Goal: Task Accomplishment & Management: Use online tool/utility

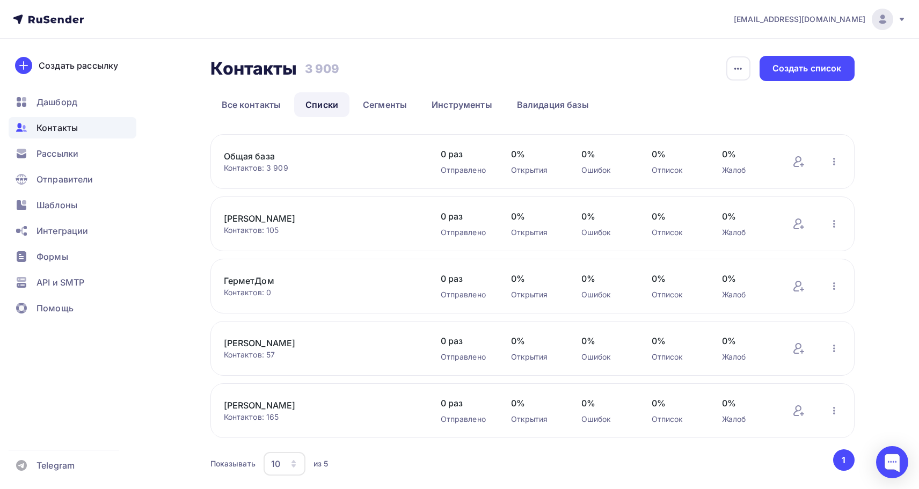
scroll to position [35, 0]
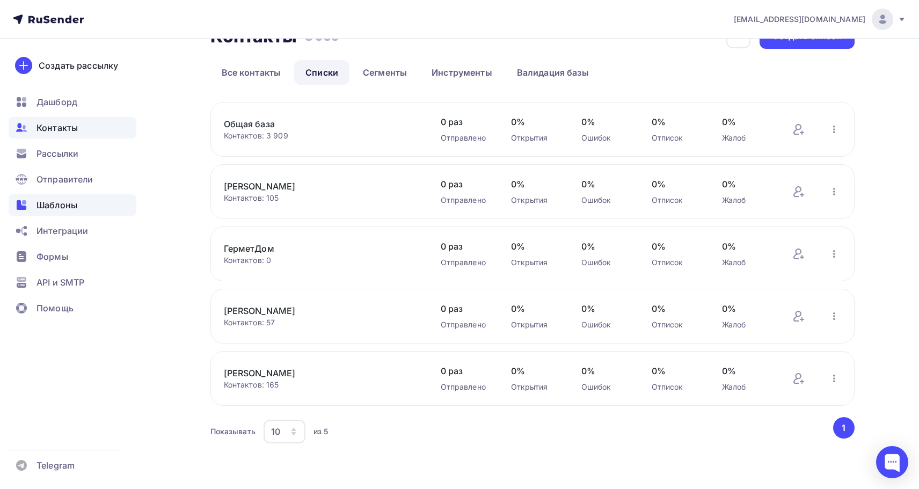
click at [70, 209] on span "Шаблоны" at bounding box center [57, 205] width 41 height 13
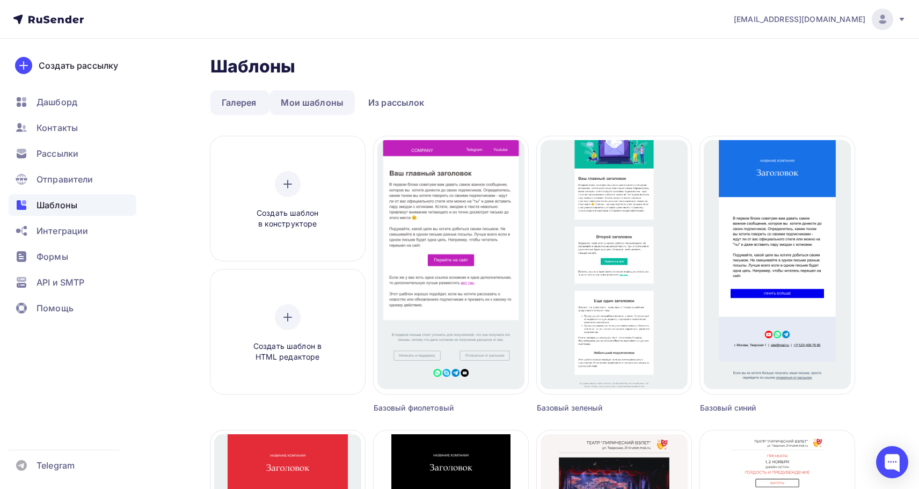
click at [324, 105] on link "Мои шаблоны" at bounding box center [312, 102] width 85 height 25
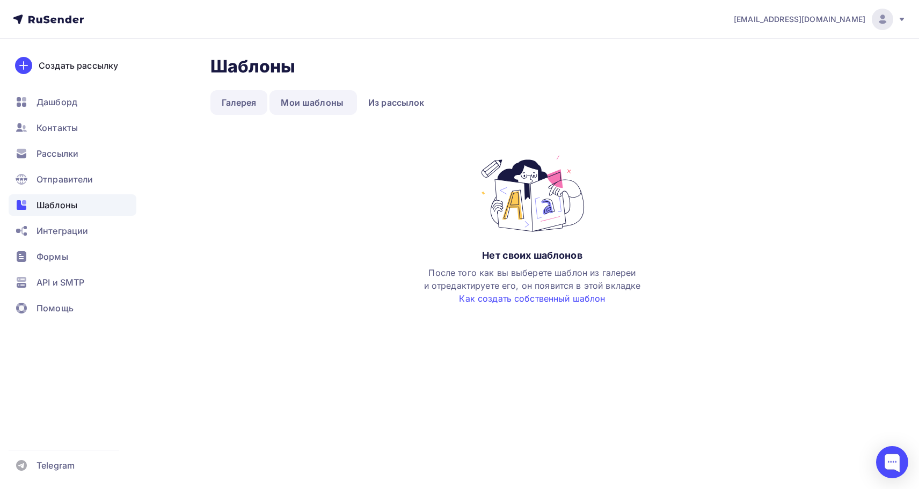
click at [244, 100] on link "Галерея" at bounding box center [238, 102] width 57 height 25
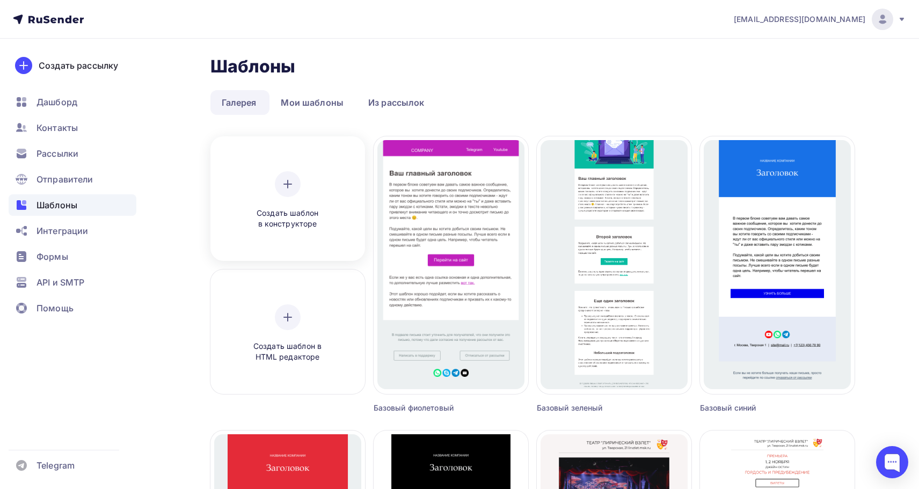
click at [299, 202] on div "Создать шаблон в конструкторе" at bounding box center [288, 200] width 102 height 59
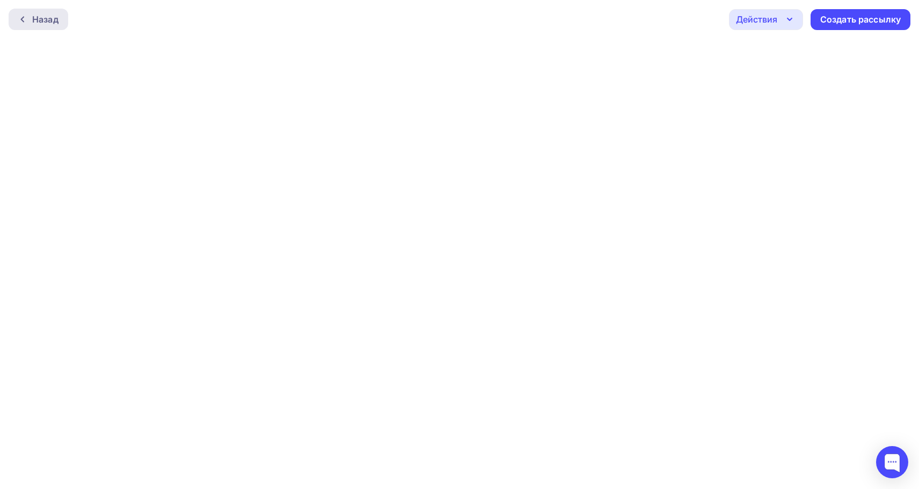
click at [30, 23] on div at bounding box center [25, 19] width 14 height 9
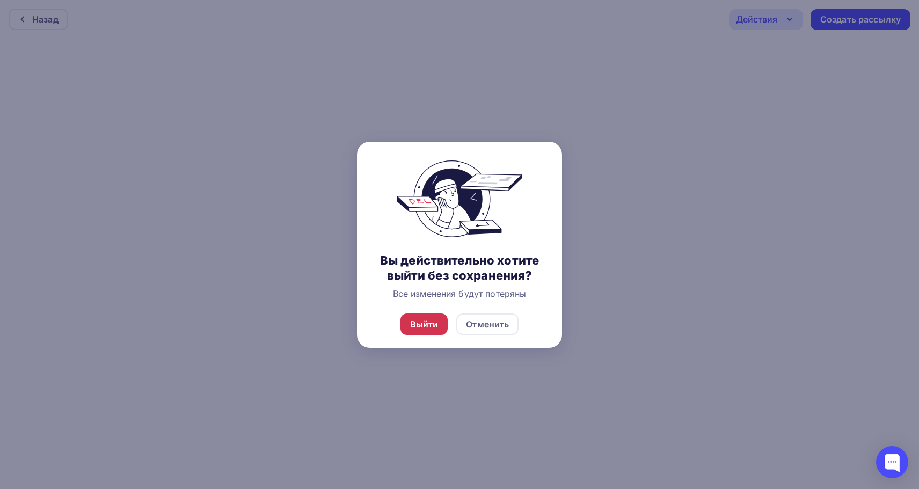
click at [441, 329] on div "Выйти" at bounding box center [425, 324] width 48 height 21
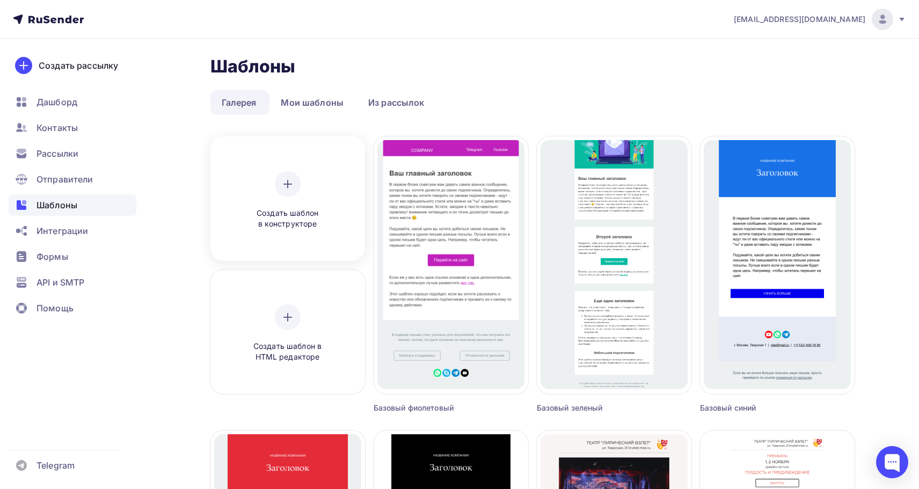
click at [283, 187] on icon at bounding box center [287, 184] width 13 height 13
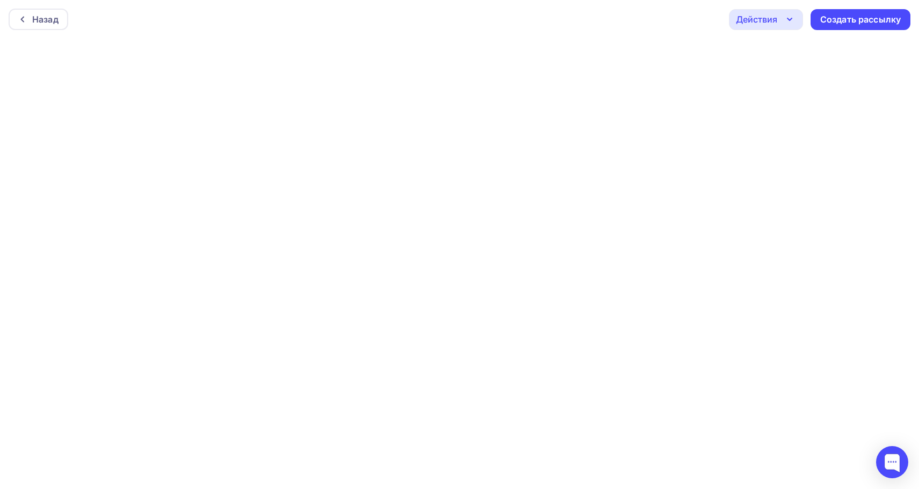
scroll to position [3, 0]
click at [791, 20] on icon "button" at bounding box center [789, 16] width 13 height 13
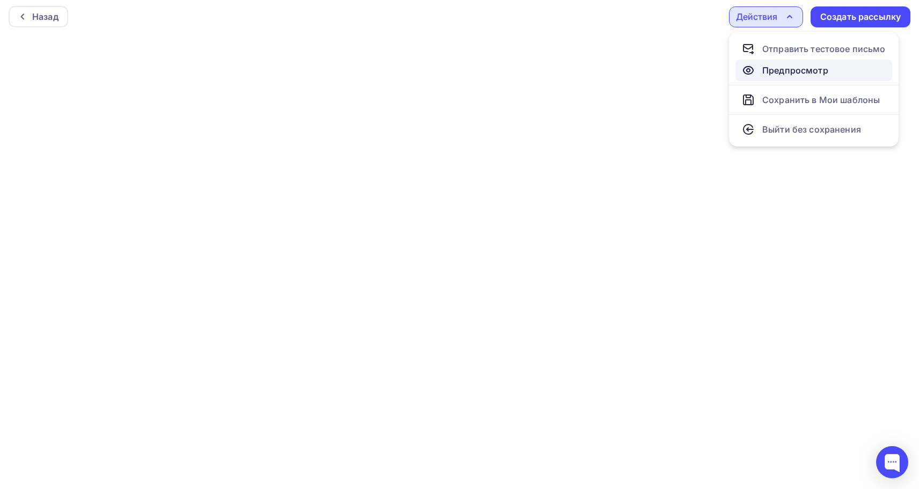
click at [788, 61] on link "Предпросмотр" at bounding box center [814, 70] width 157 height 21
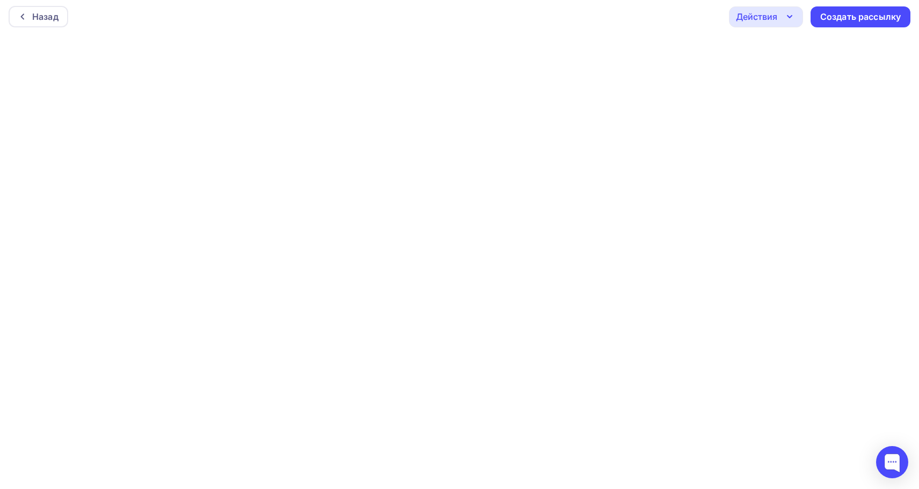
click at [759, 16] on div "Действия" at bounding box center [756, 16] width 41 height 13
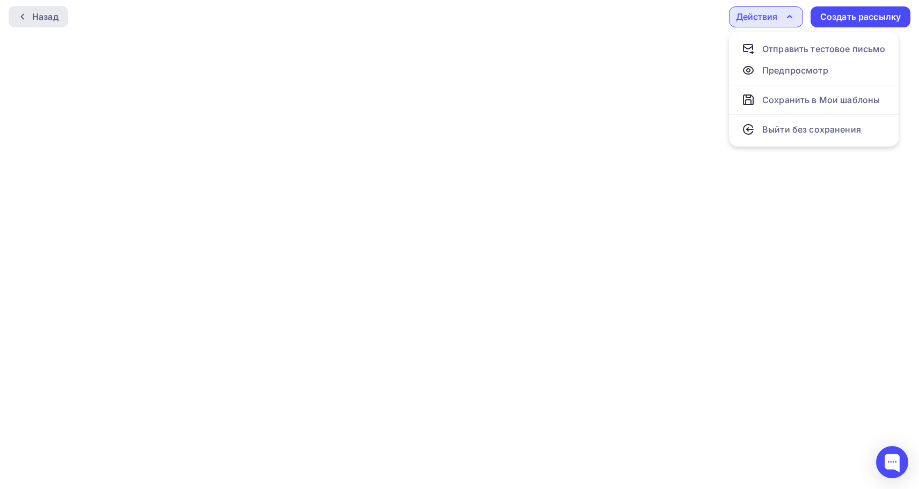
click at [50, 25] on div "Назад" at bounding box center [39, 16] width 60 height 21
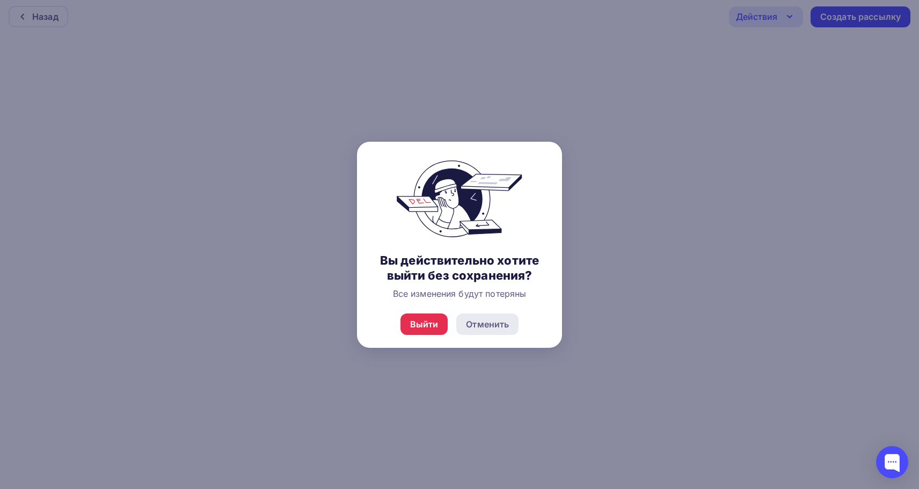
click at [482, 317] on div "Отменить" at bounding box center [487, 324] width 62 height 21
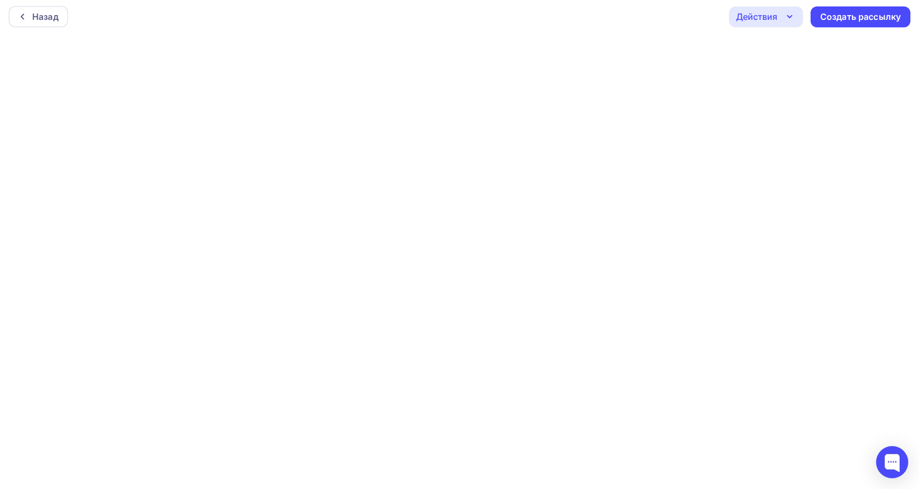
click at [756, 17] on div "Действия" at bounding box center [756, 16] width 41 height 13
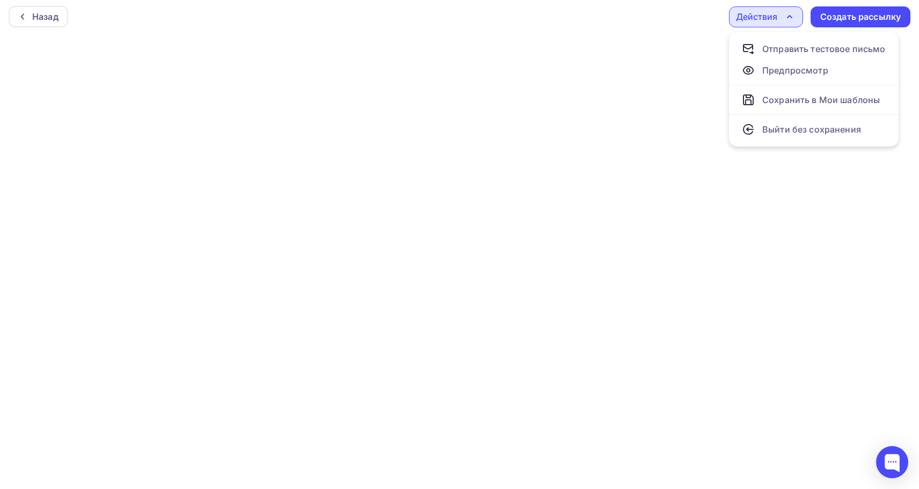
click at [776, 14] on div "Действия" at bounding box center [756, 16] width 41 height 13
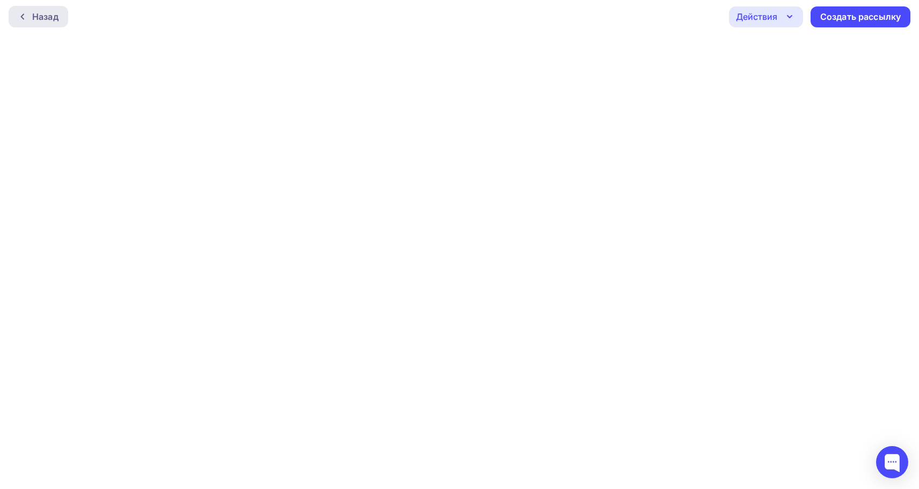
click at [32, 26] on div "Назад" at bounding box center [39, 16] width 60 height 21
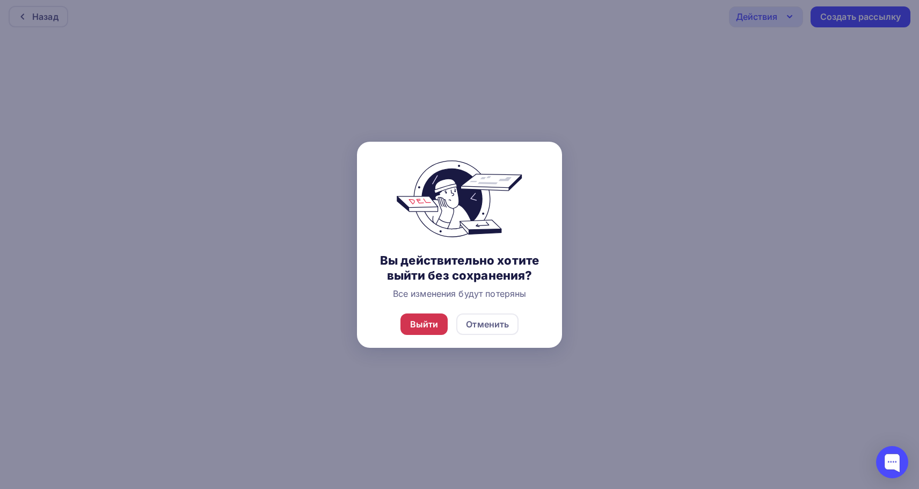
click at [426, 328] on div "Выйти" at bounding box center [424, 324] width 28 height 13
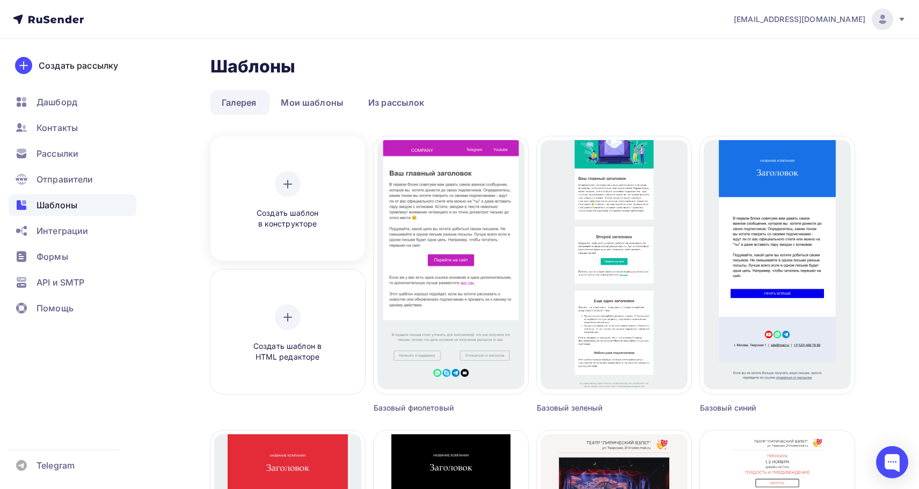
click at [290, 184] on icon at bounding box center [288, 184] width 8 height 0
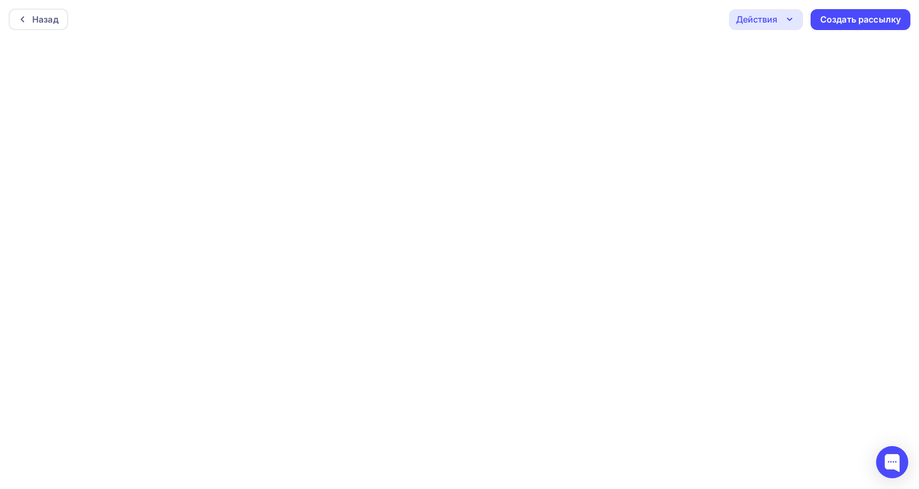
click at [792, 18] on icon "button" at bounding box center [790, 19] width 4 height 2
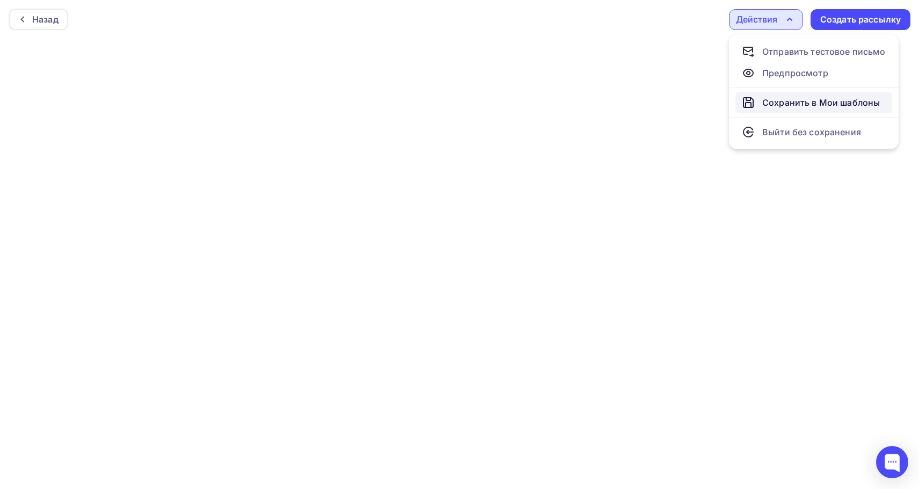
click at [783, 101] on div "Сохранить в Мои шаблоны" at bounding box center [821, 102] width 118 height 13
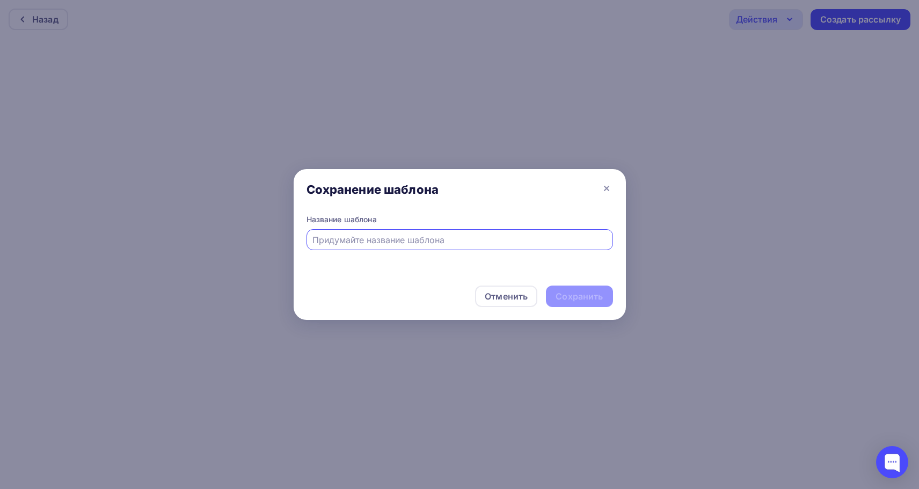
type input "б"
type input "Боли блисс"
click at [576, 283] on div "Отменить Сохранить" at bounding box center [460, 298] width 332 height 43
click at [573, 288] on div "Сохранить" at bounding box center [579, 296] width 67 height 21
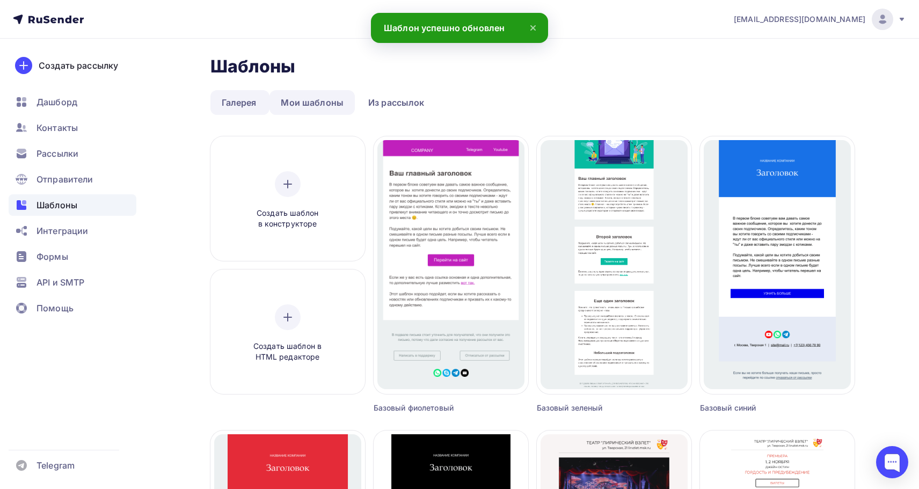
click at [311, 107] on link "Мои шаблоны" at bounding box center [312, 102] width 85 height 25
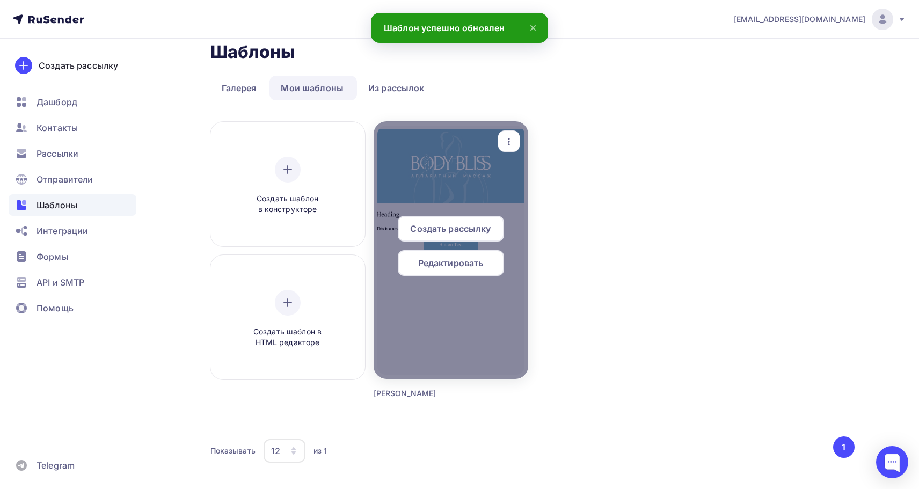
scroll to position [45, 0]
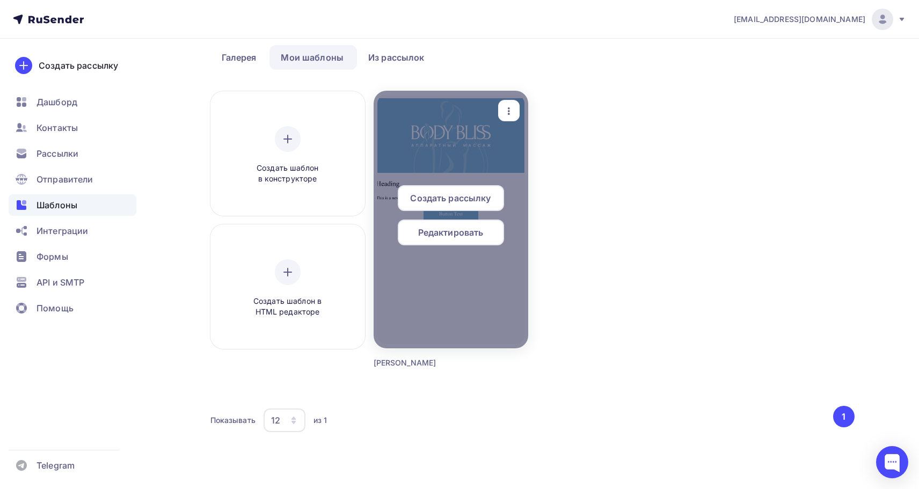
click at [472, 302] on div at bounding box center [451, 220] width 155 height 258
click at [480, 230] on span "Редактировать" at bounding box center [451, 232] width 66 height 13
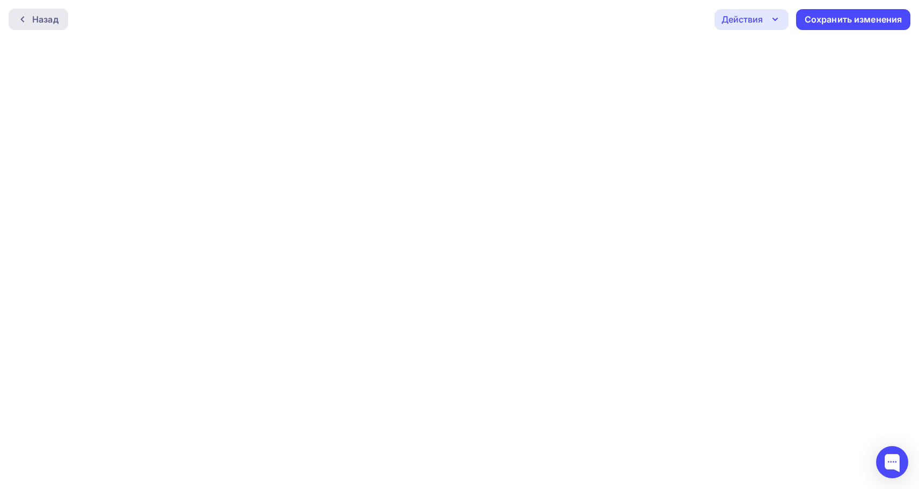
click at [49, 19] on div "Назад" at bounding box center [45, 19] width 26 height 13
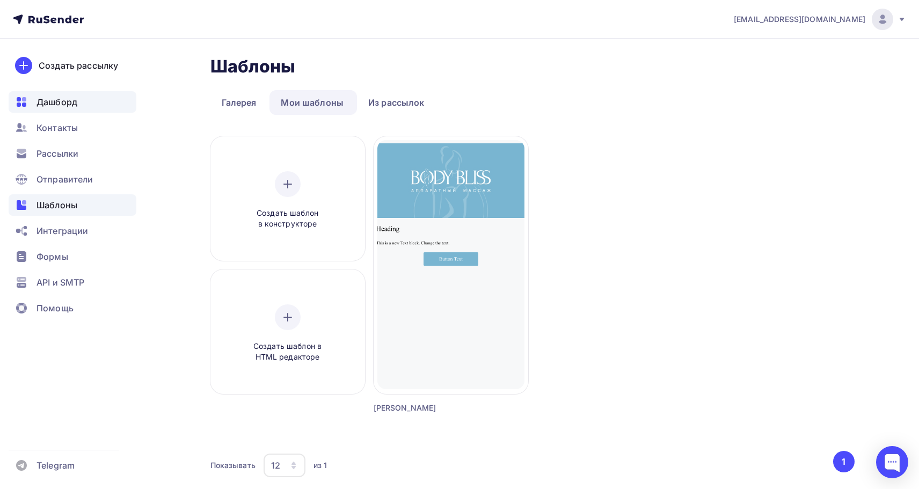
click at [104, 106] on div "Дашборд" at bounding box center [73, 101] width 128 height 21
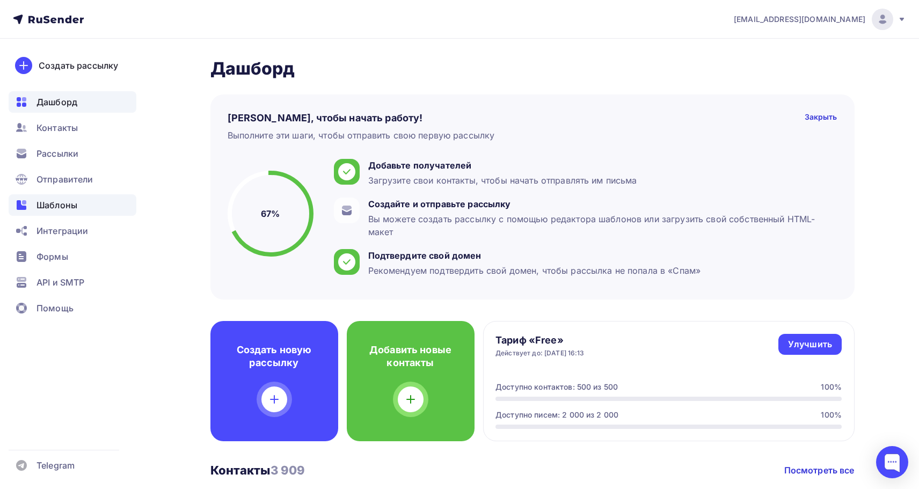
click at [51, 207] on span "Шаблоны" at bounding box center [57, 205] width 41 height 13
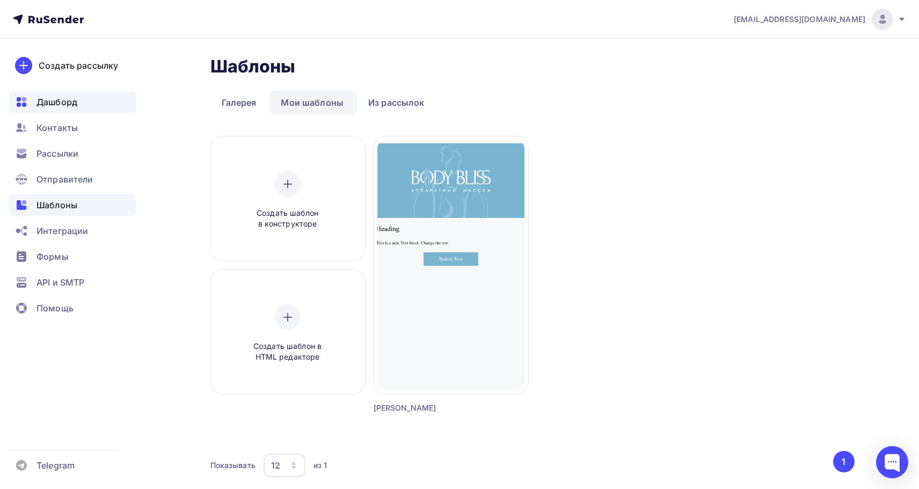
click at [72, 110] on div "Дашборд" at bounding box center [73, 101] width 128 height 21
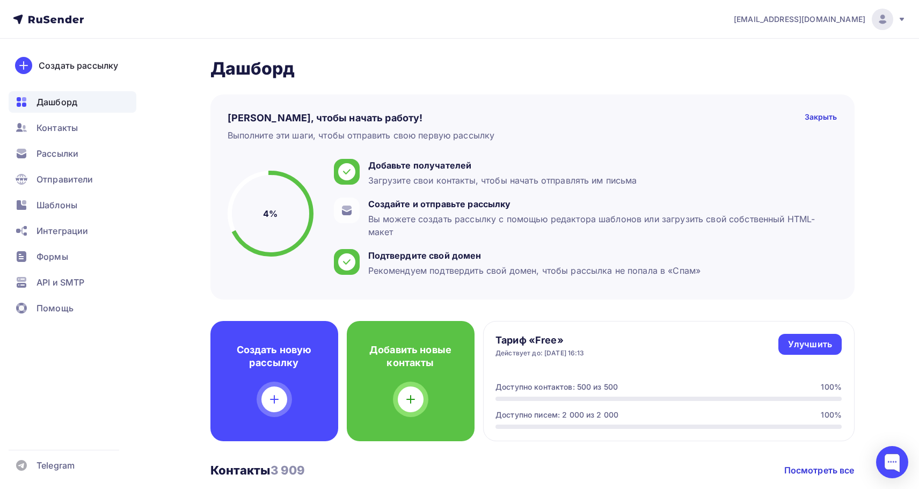
click at [64, 167] on ul "Дашборд Контакты Рассылки Отправители Шаблоны Интеграции Формы API и SMTP Помощь" at bounding box center [73, 208] width 128 height 234
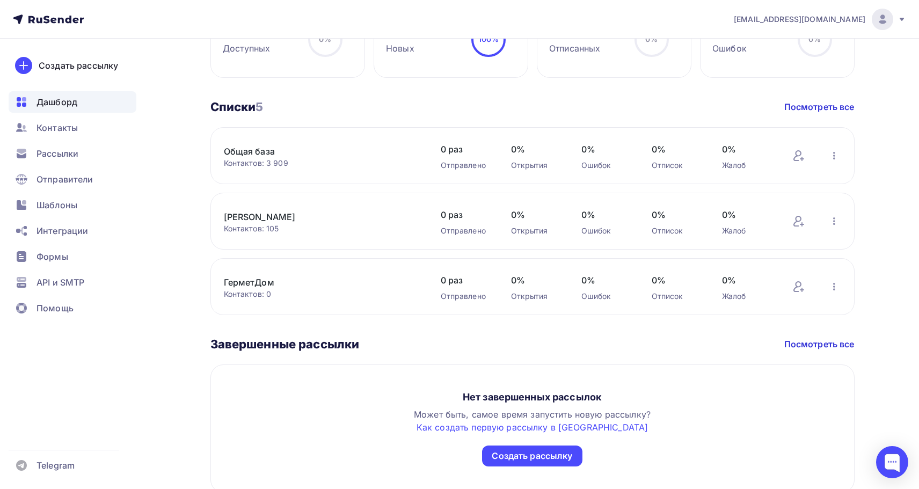
scroll to position [482, 0]
click at [797, 343] on link "Посмотреть все" at bounding box center [819, 343] width 70 height 13
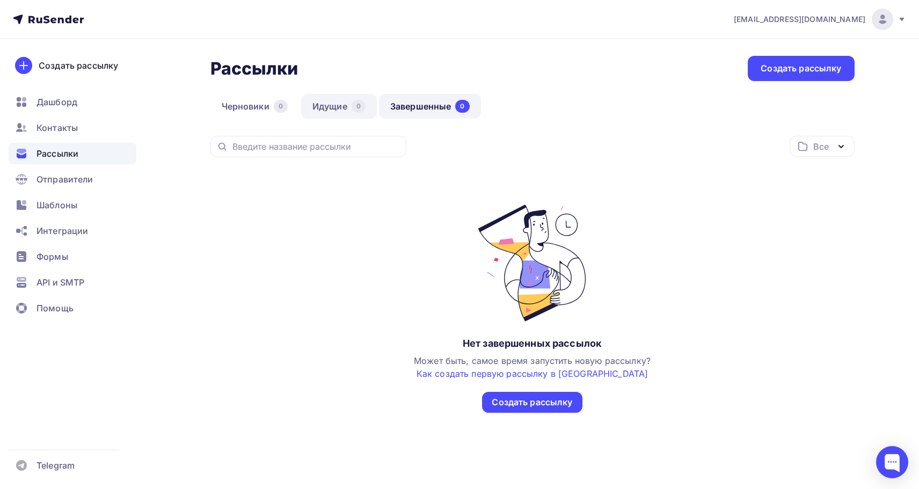
click at [336, 101] on link "Идущие 0" at bounding box center [339, 106] width 76 height 25
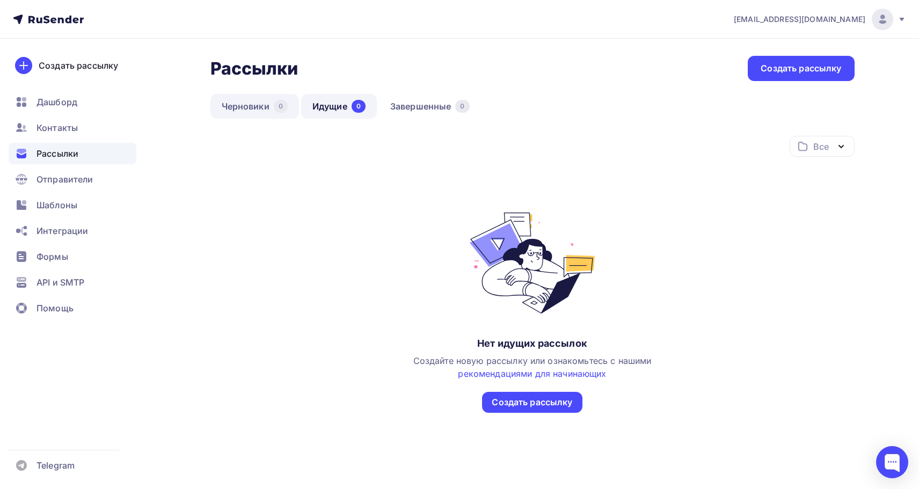
click at [265, 108] on link "Черновики 0" at bounding box center [254, 106] width 89 height 25
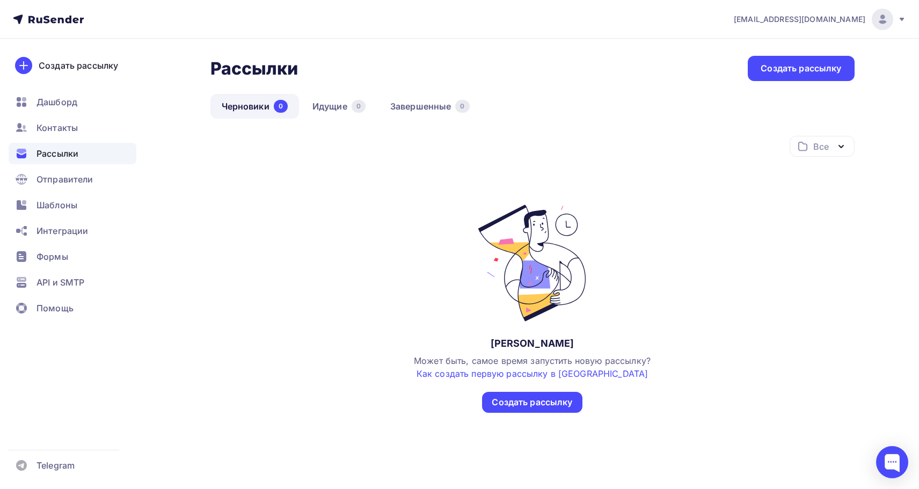
click at [89, 162] on div "Рассылки" at bounding box center [73, 153] width 128 height 21
click at [69, 135] on div "Контакты" at bounding box center [73, 127] width 128 height 21
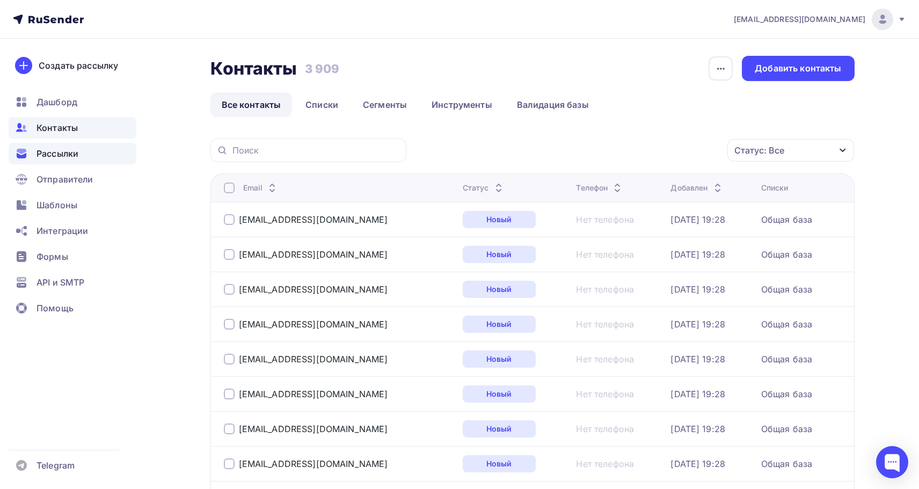
click at [68, 150] on span "Рассылки" at bounding box center [58, 153] width 42 height 13
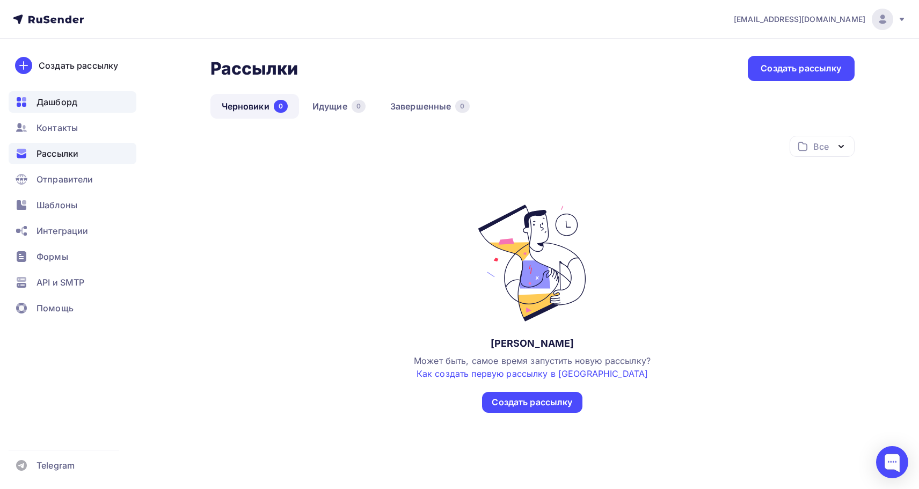
click at [107, 100] on div "Дашборд" at bounding box center [73, 101] width 128 height 21
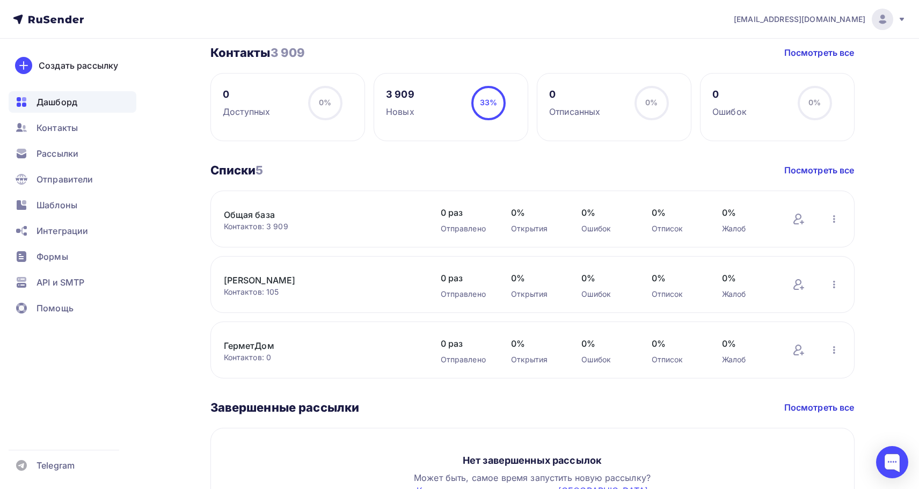
scroll to position [456, 0]
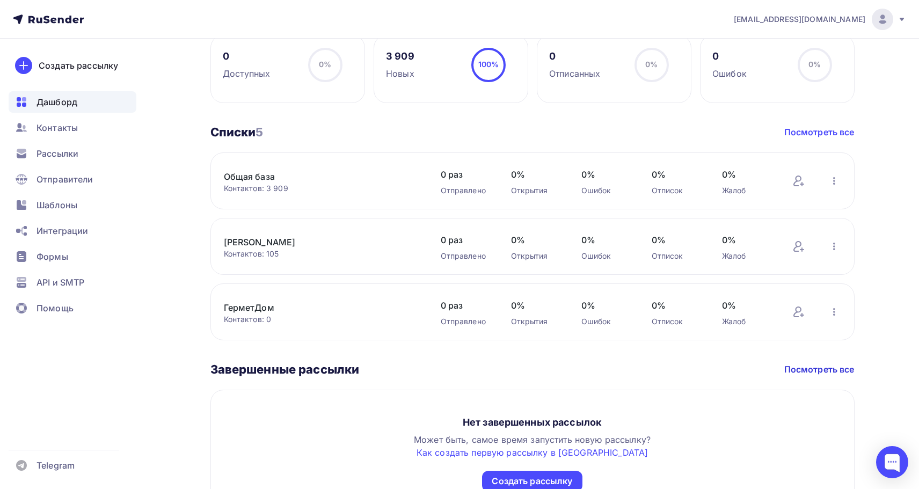
click at [838, 130] on link "Посмотреть все" at bounding box center [819, 132] width 70 height 13
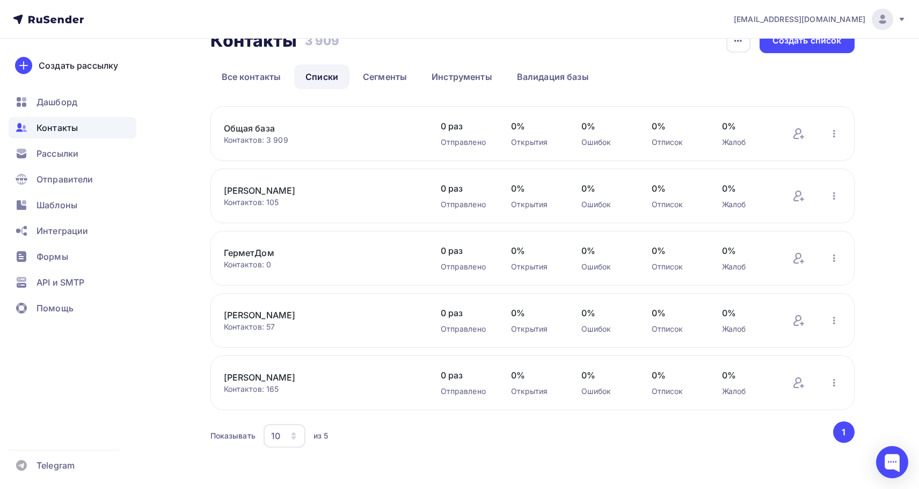
scroll to position [27, 0]
